Goal: Task Accomplishment & Management: Complete application form

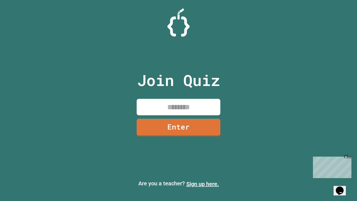
click at [202, 184] on link "Sign up here." at bounding box center [202, 183] width 33 height 7
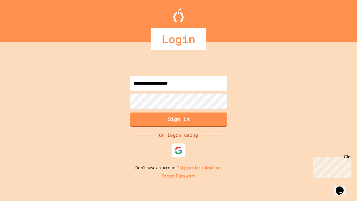
type input "**********"
